Goal: Information Seeking & Learning: Learn about a topic

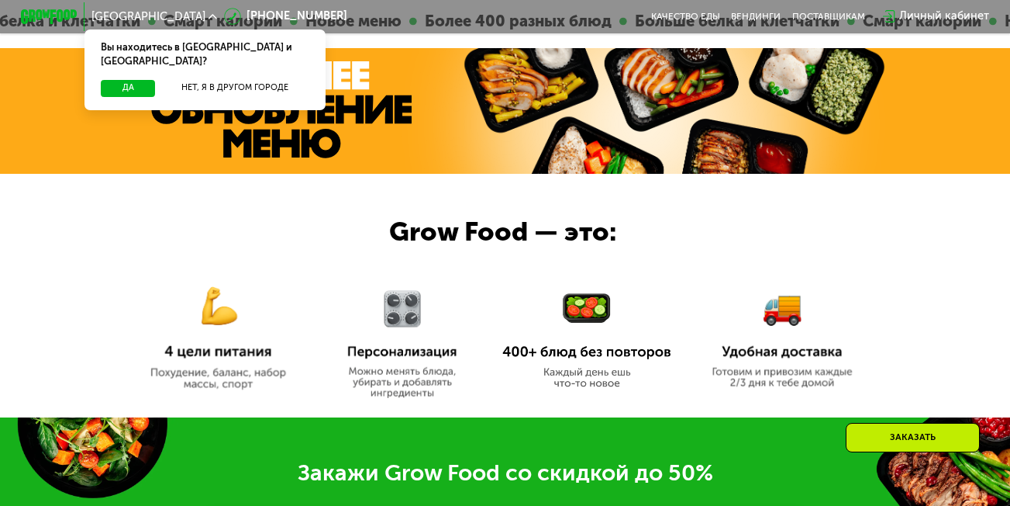
scroll to position [109, 0]
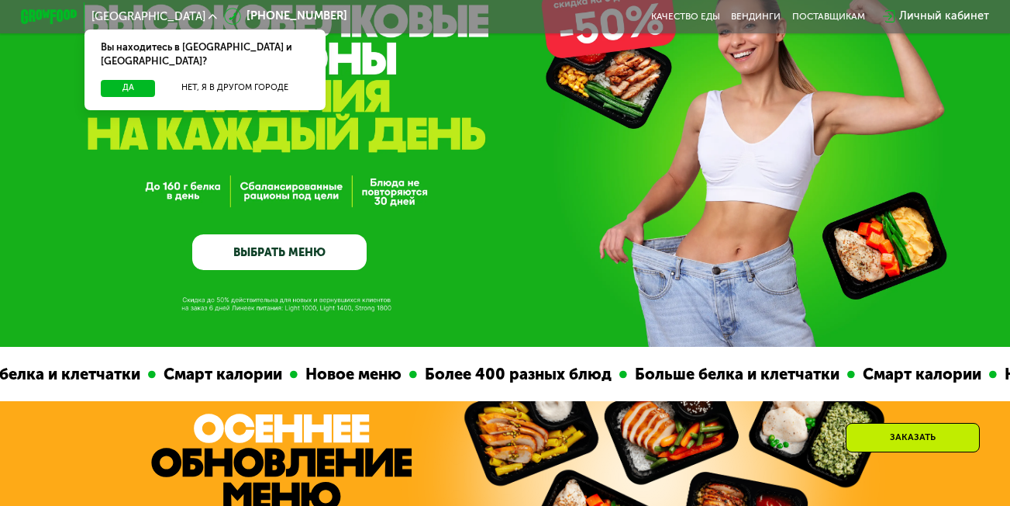
click at [203, 257] on link "ВЫБРАТЬ МЕНЮ" at bounding box center [279, 251] width 174 height 35
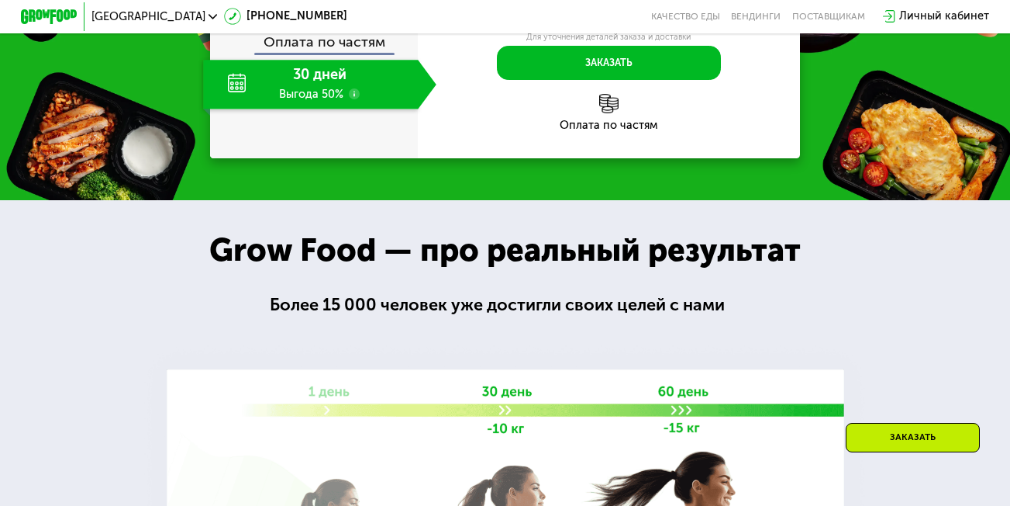
scroll to position [1206, 0]
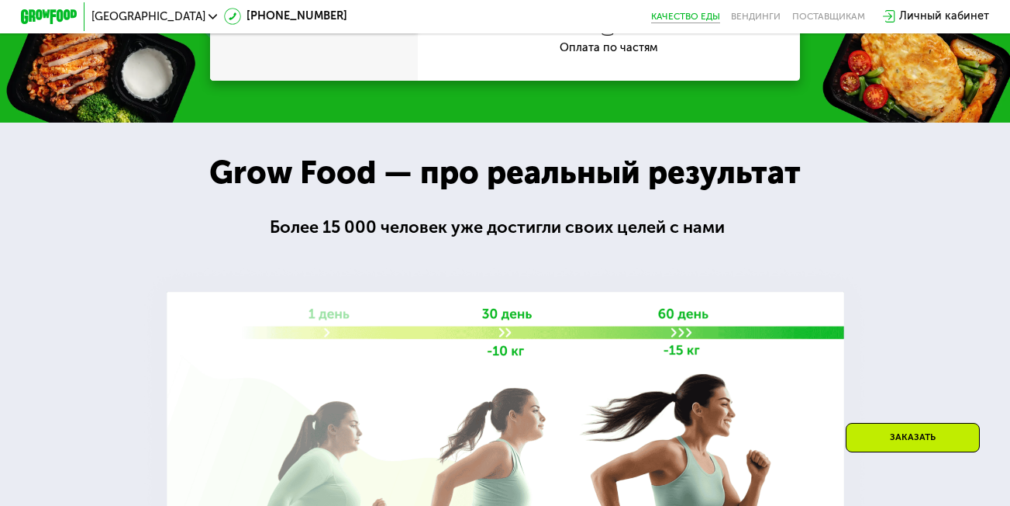
click at [678, 16] on link "Качество еды" at bounding box center [685, 16] width 69 height 11
